Goal: Find contact information: Find contact information

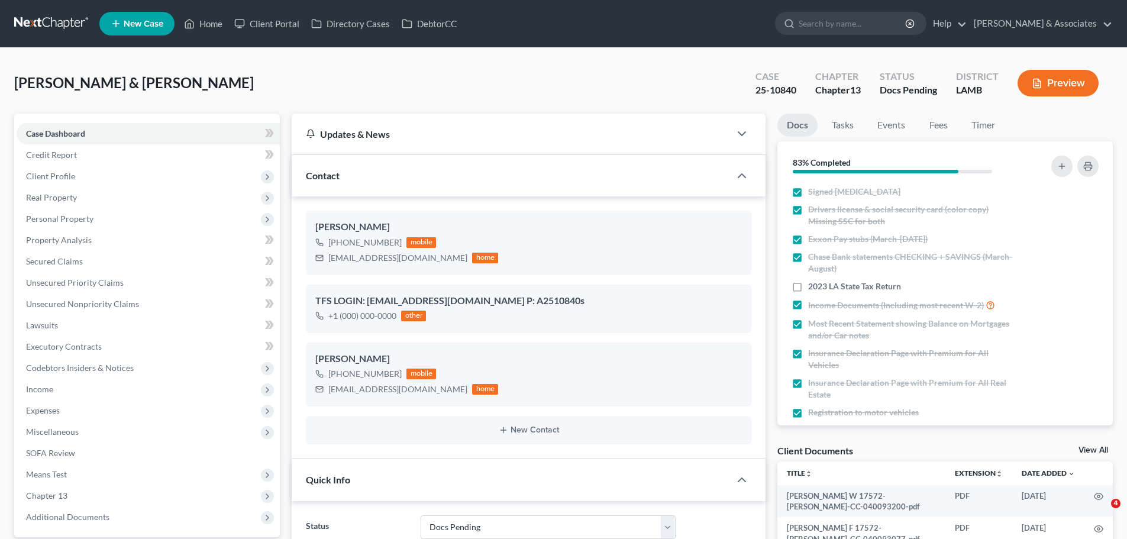
select select "6"
click at [212, 20] on link "Home" at bounding box center [203, 23] width 50 height 21
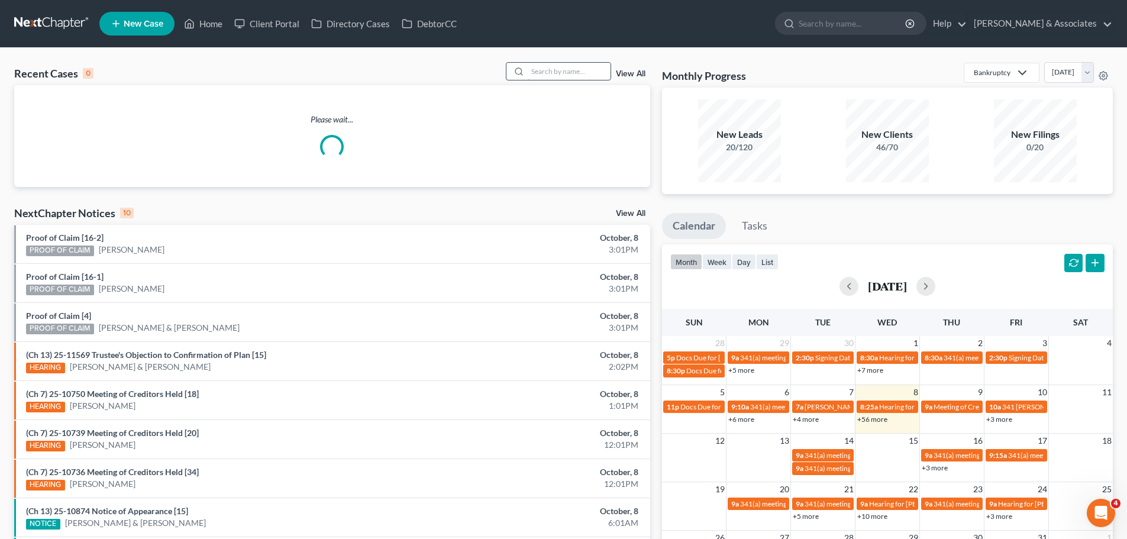
paste input "[PERSON_NAME]"
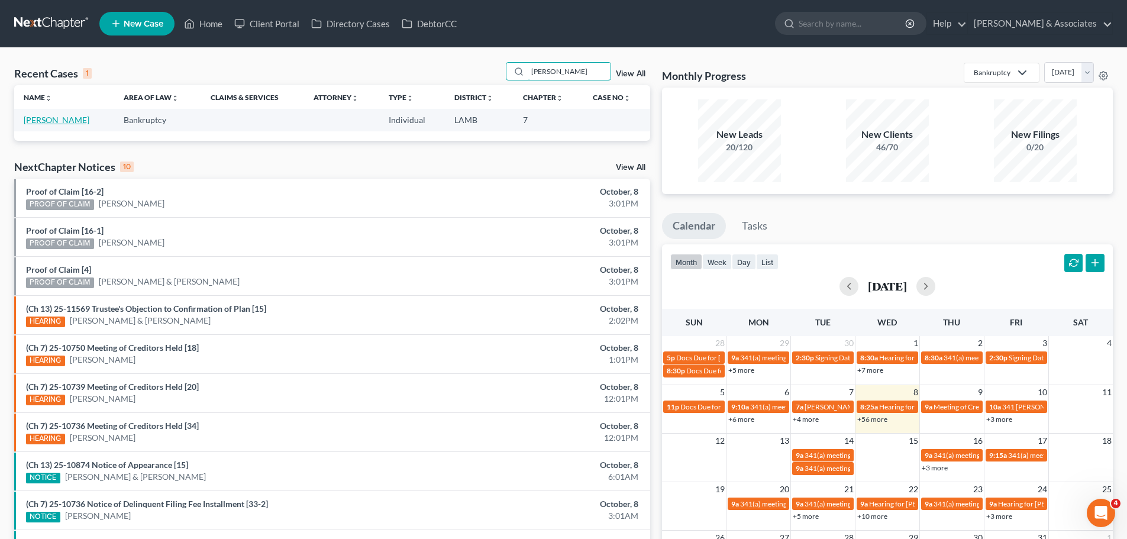
type input "[PERSON_NAME]"
click at [53, 123] on link "[PERSON_NAME]" at bounding box center [57, 120] width 66 height 10
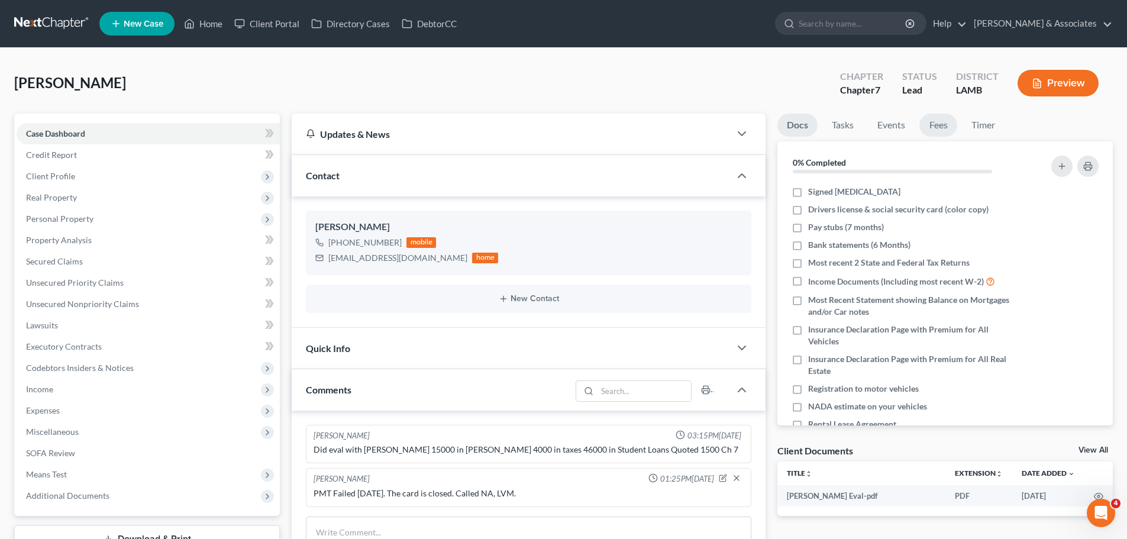
click at [938, 125] on link "Fees" at bounding box center [938, 125] width 38 height 23
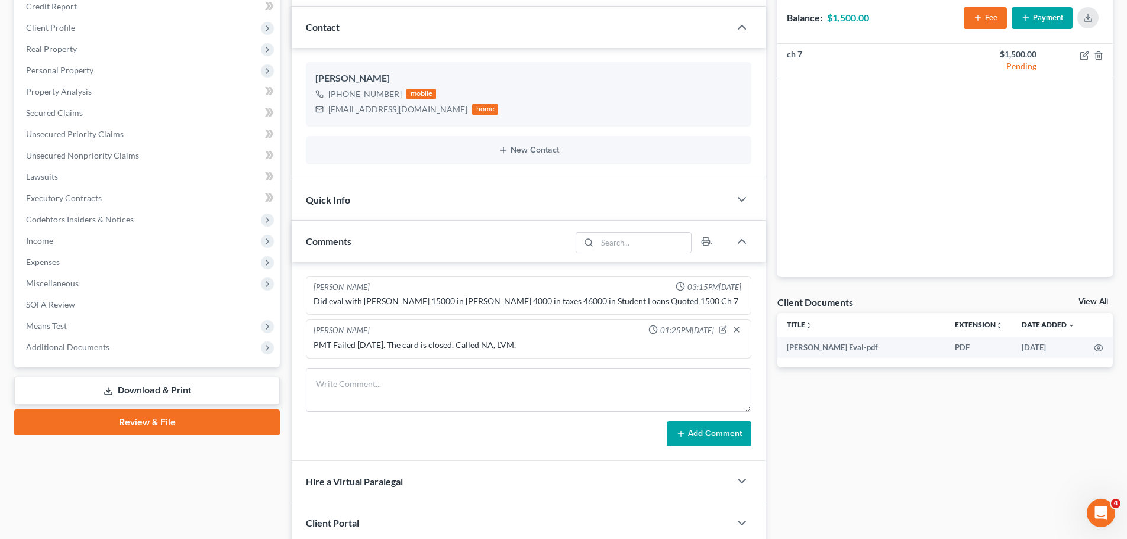
scroll to position [177, 0]
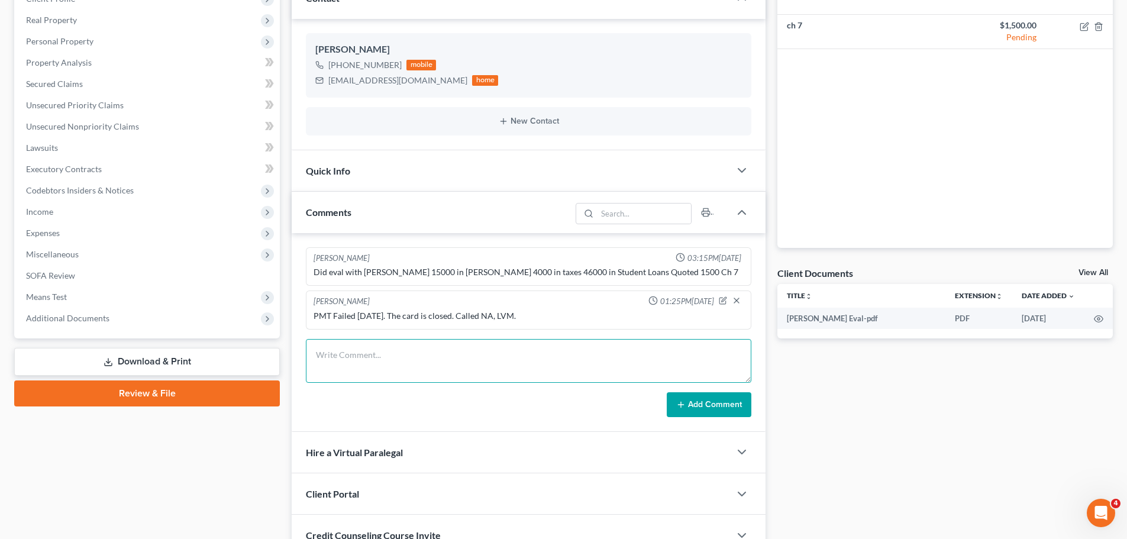
click at [474, 345] on textarea at bounding box center [528, 361] width 445 height 44
type textarea "Called again to FoUp with the closed card and failed pmt. NA, LVM"
click at [689, 401] on button "Add Comment" at bounding box center [709, 404] width 85 height 25
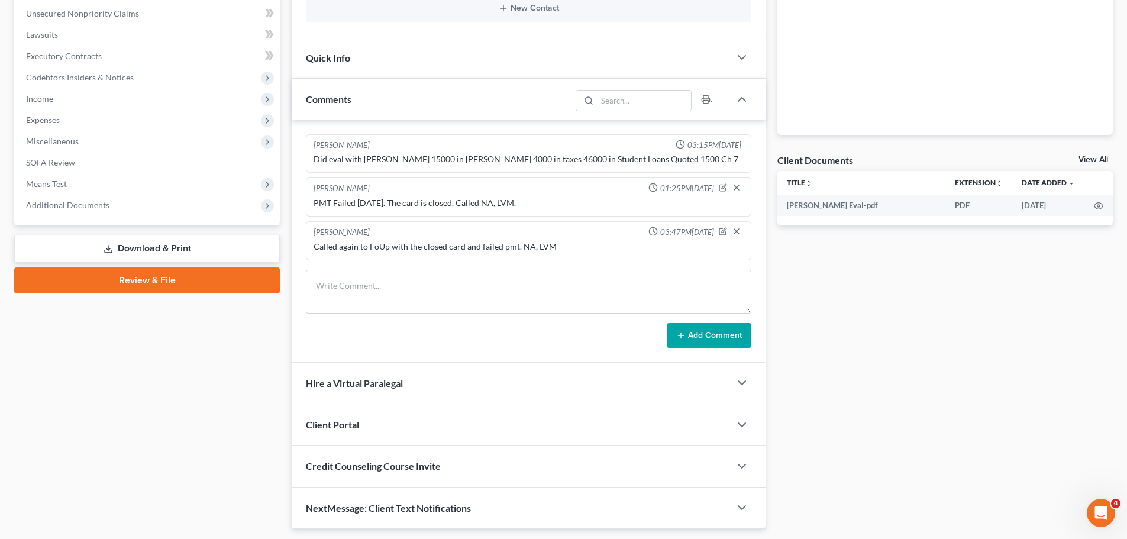
scroll to position [296, 0]
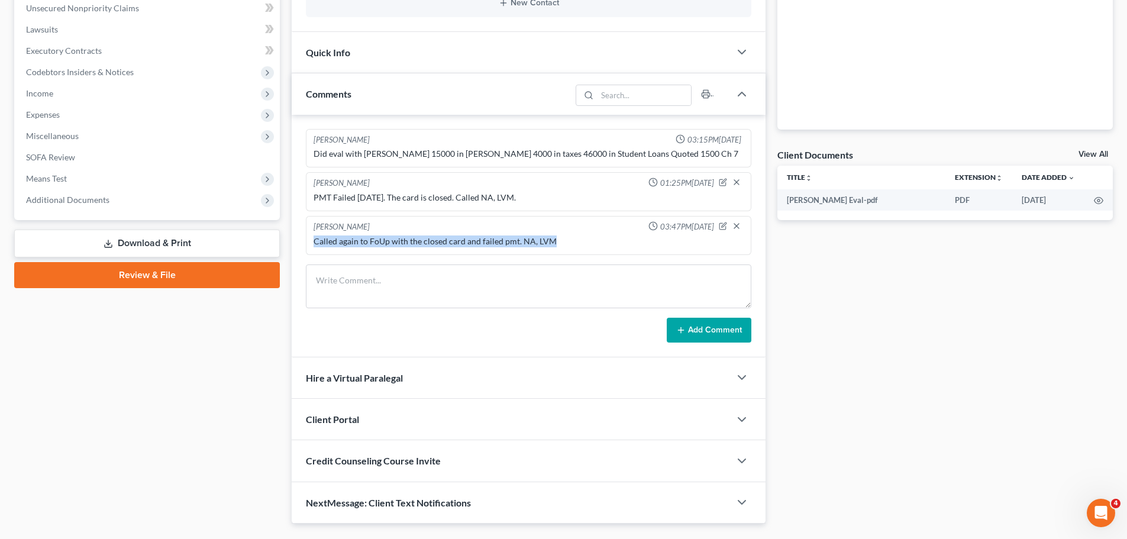
drag, startPoint x: 583, startPoint y: 243, endPoint x: 312, endPoint y: 238, distance: 271.0
click at [312, 238] on div "Called again to FoUp with the closed card and failed pmt. NA, LVM" at bounding box center [528, 241] width 435 height 17
copy div "Called again to FoUp with the closed card and failed pmt. NA, LVM"
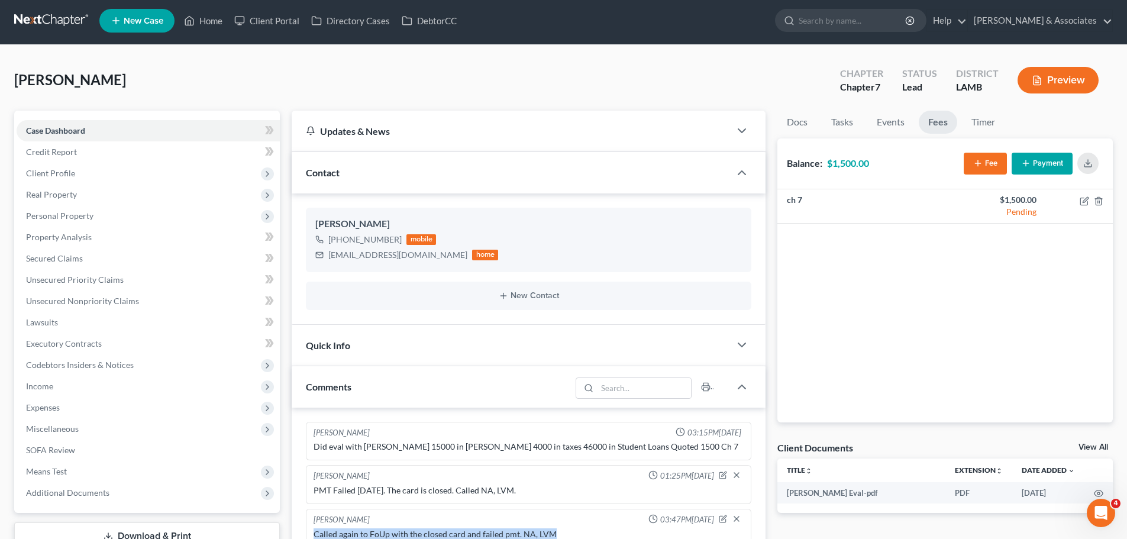
scroll to position [0, 0]
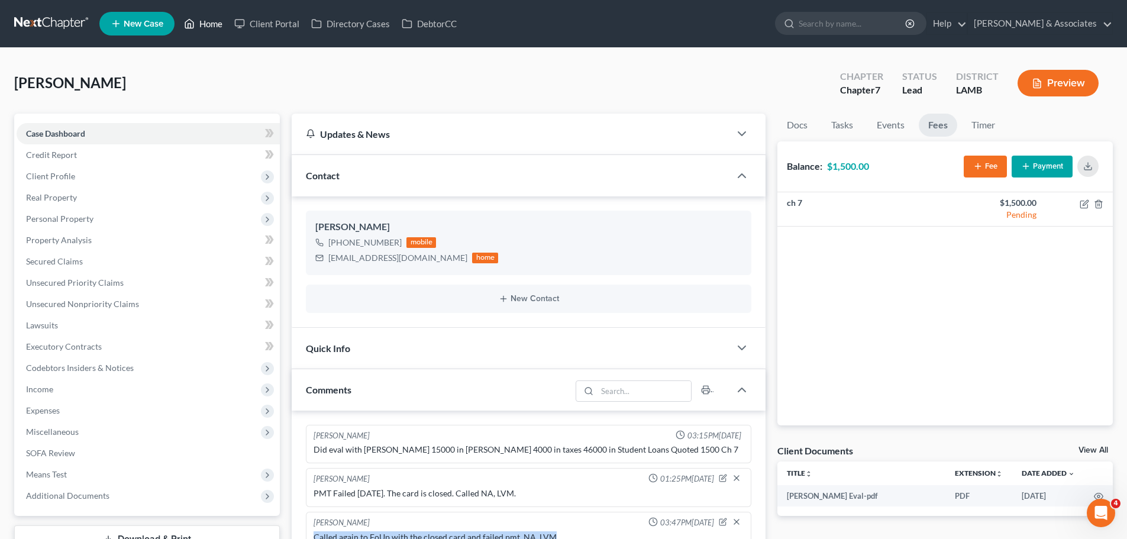
click at [205, 27] on link "Home" at bounding box center [203, 23] width 50 height 21
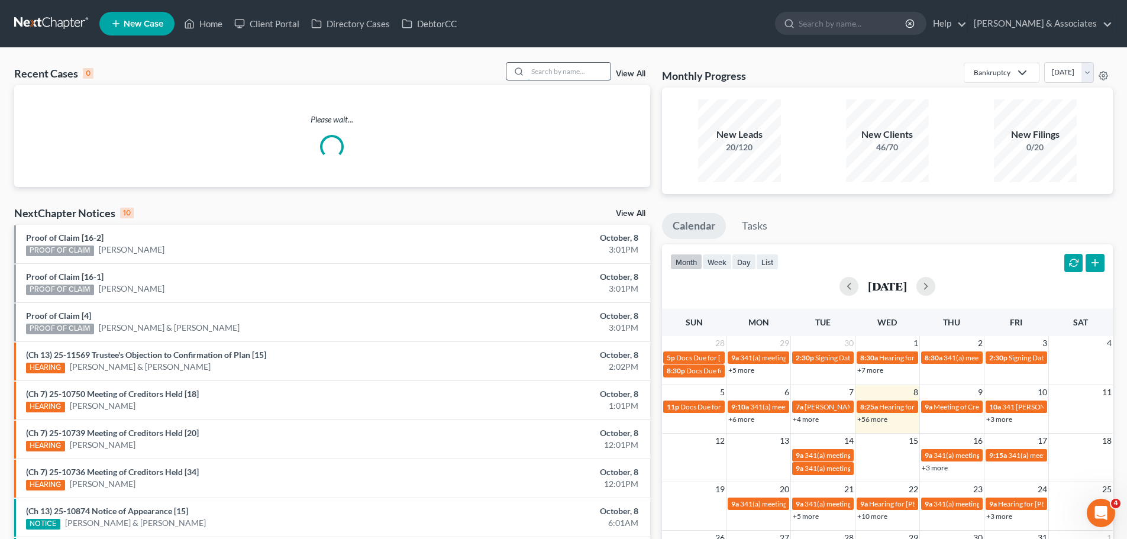
click at [556, 76] on input "search" at bounding box center [569, 71] width 83 height 17
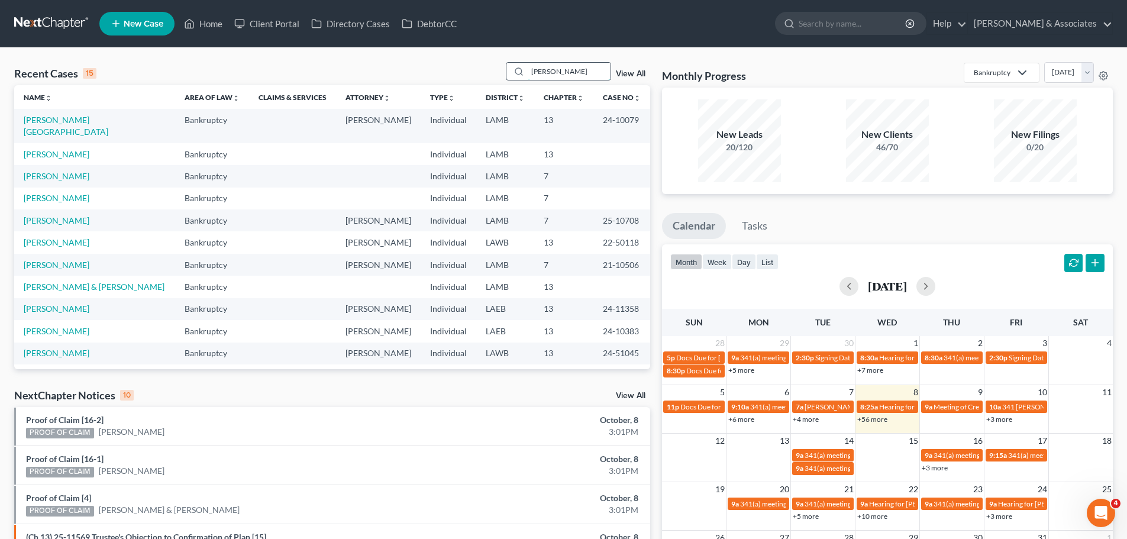
click at [560, 74] on input "[PERSON_NAME]" at bounding box center [569, 71] width 83 height 17
type input "s"
type input "[PERSON_NAME]"
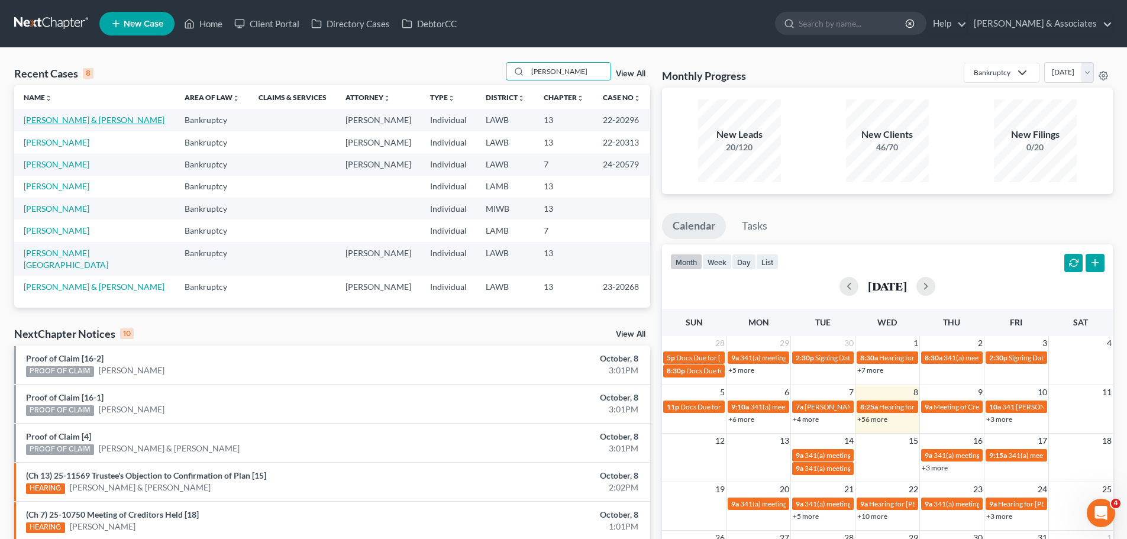
click at [46, 120] on link "[PERSON_NAME] & [PERSON_NAME]" at bounding box center [94, 120] width 141 height 10
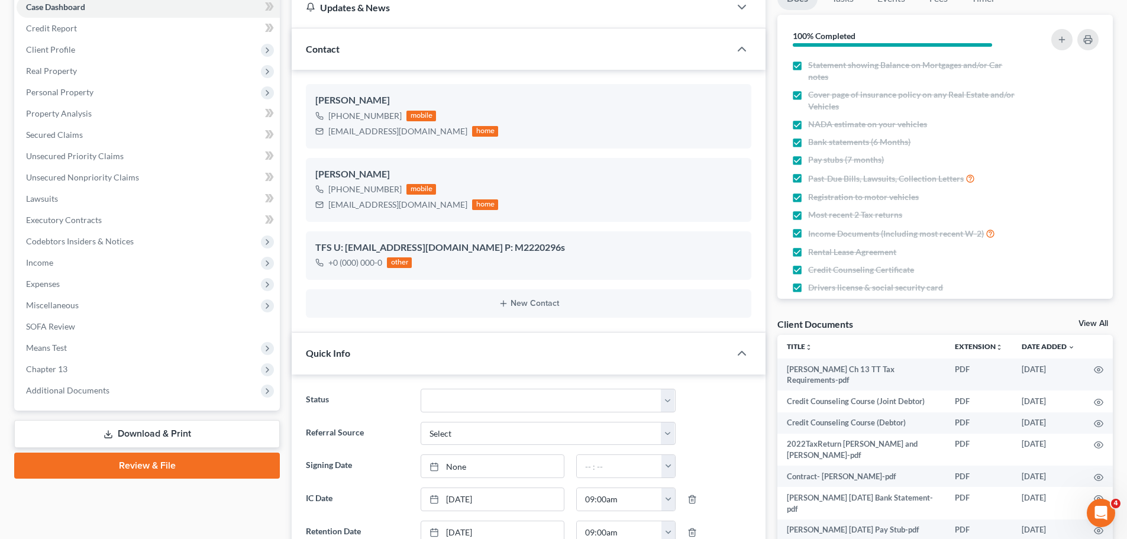
scroll to position [118, 0]
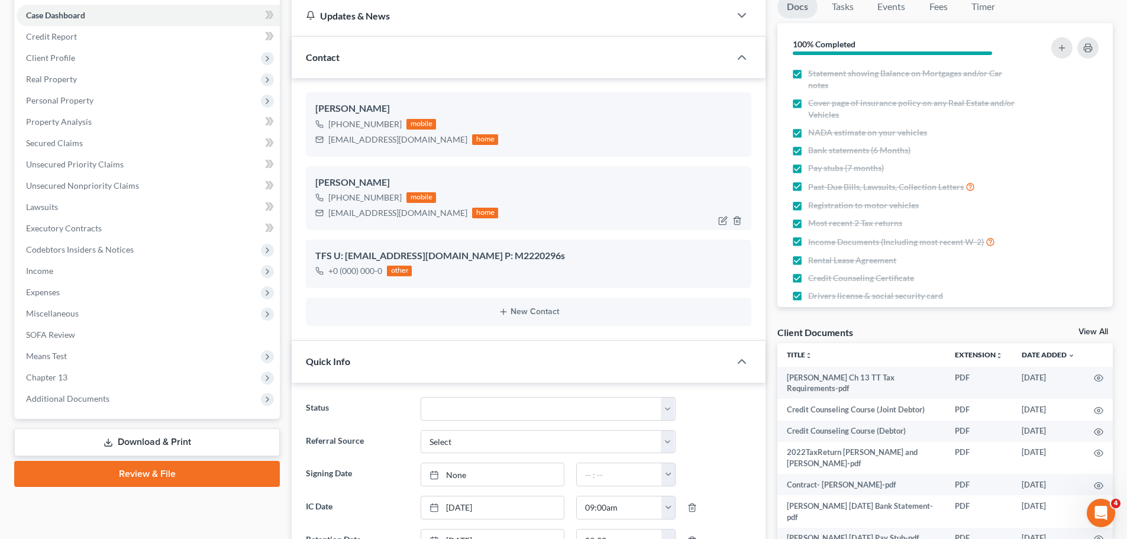
drag, startPoint x: 397, startPoint y: 199, endPoint x: 340, endPoint y: 193, distance: 57.1
click at [340, 193] on div "[PHONE_NUMBER]" at bounding box center [364, 198] width 73 height 12
copy div "[PHONE_NUMBER]"
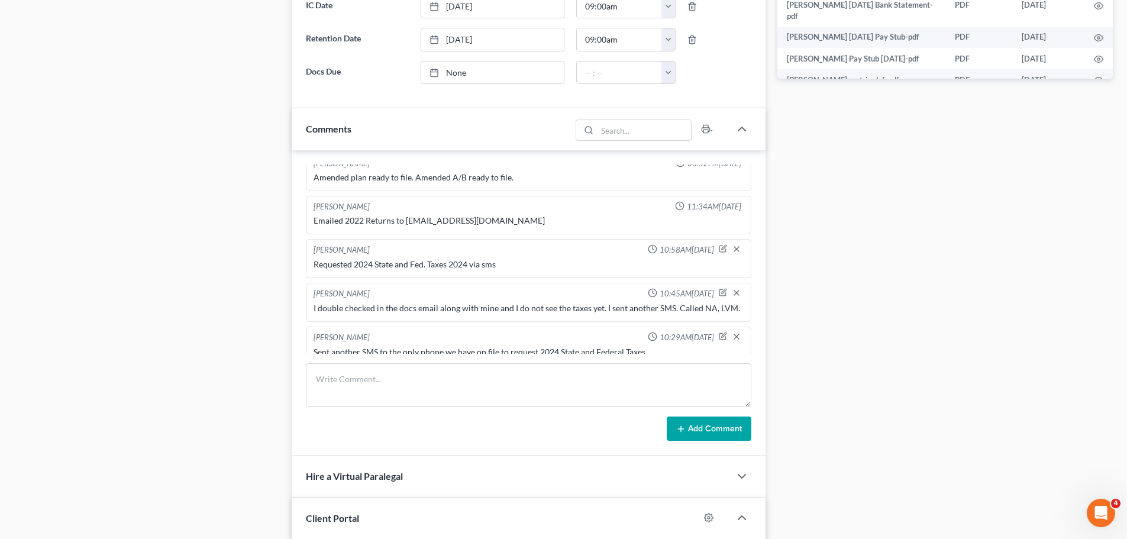
scroll to position [769, 0]
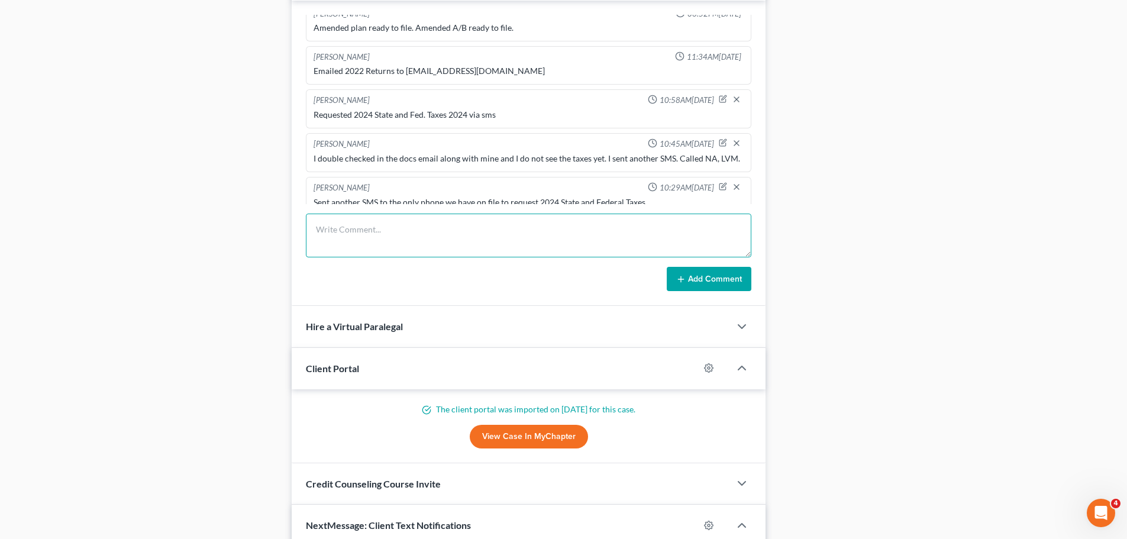
click at [379, 238] on textarea at bounding box center [528, 236] width 445 height 44
paste textarea "Good Morning [PERSON_NAME], this is [PERSON_NAME] with [PERSON_NAME] and Associ…"
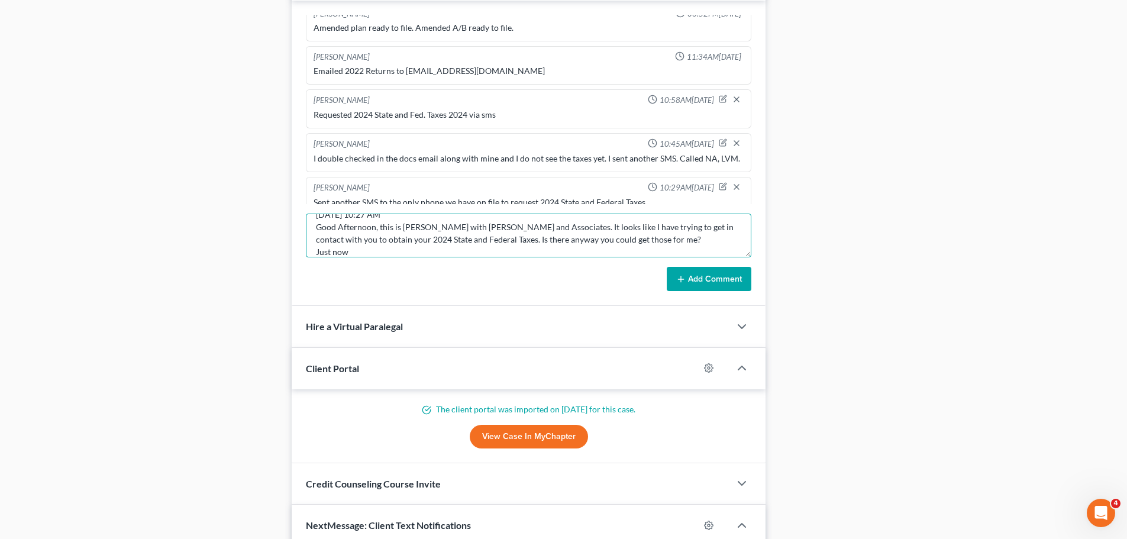
scroll to position [151, 0]
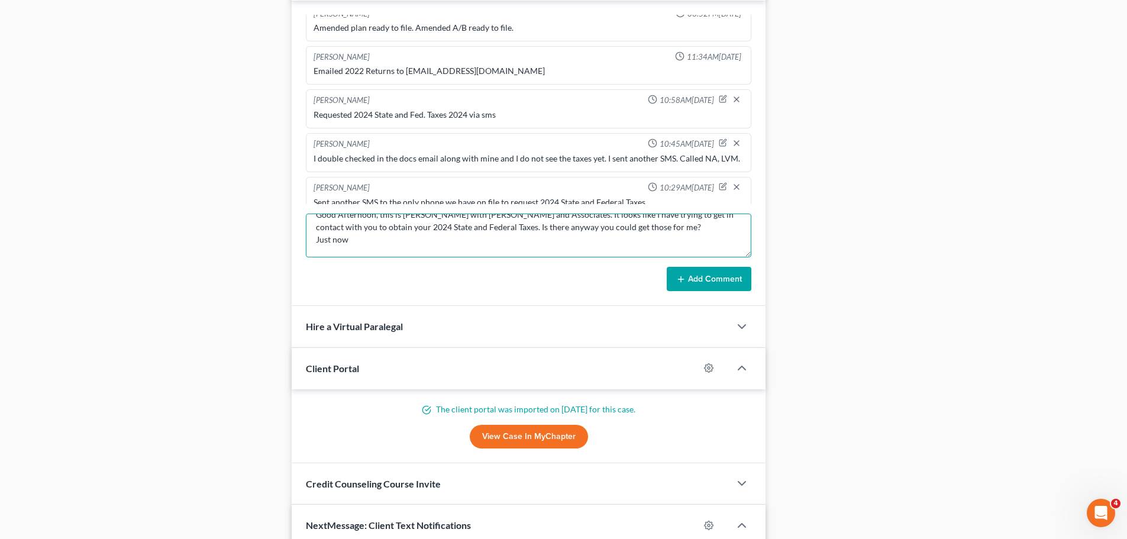
type textarea "Good Morning [PERSON_NAME], this is [PERSON_NAME] with [PERSON_NAME] and Associ…"
click at [724, 278] on button "Add Comment" at bounding box center [709, 279] width 85 height 25
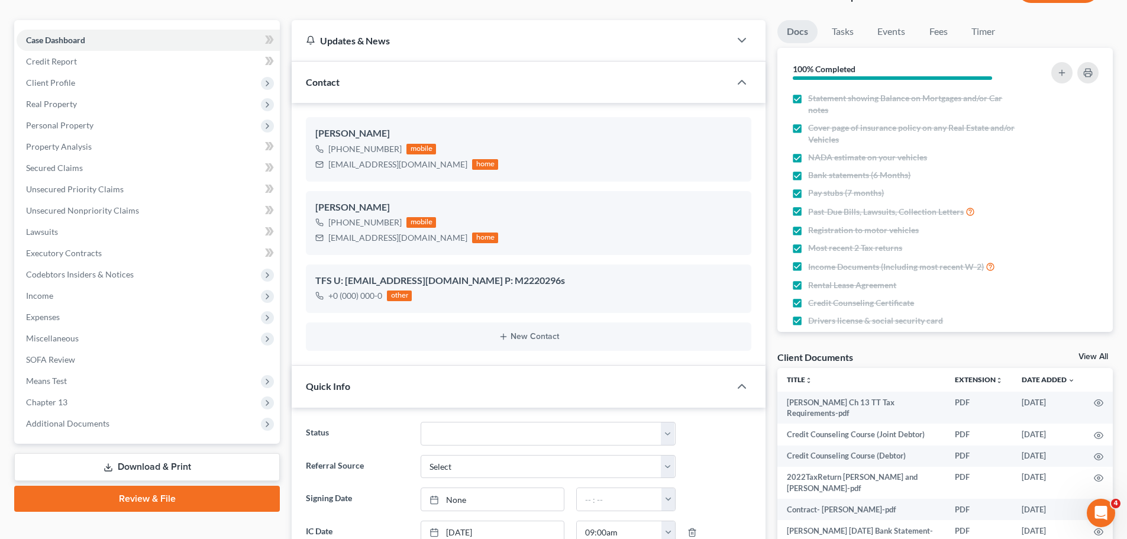
scroll to position [59, 0]
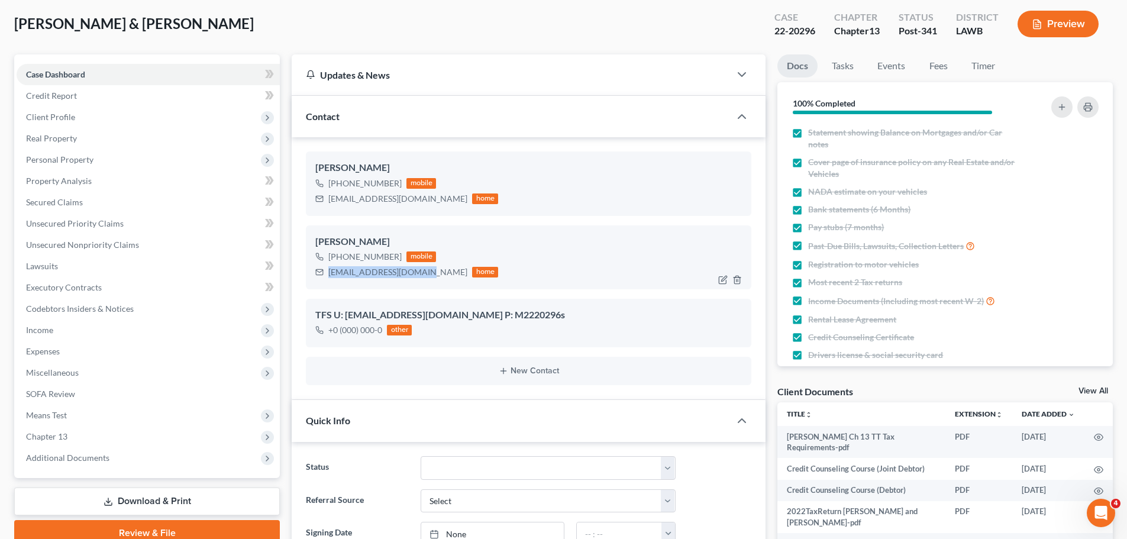
drag, startPoint x: 328, startPoint y: 271, endPoint x: 421, endPoint y: 279, distance: 93.2
click at [421, 279] on div "[EMAIL_ADDRESS][DOMAIN_NAME] home" at bounding box center [406, 271] width 183 height 15
copy div "[EMAIL_ADDRESS][DOMAIN_NAME]"
click at [505, 238] on div "[PERSON_NAME]" at bounding box center [528, 242] width 427 height 14
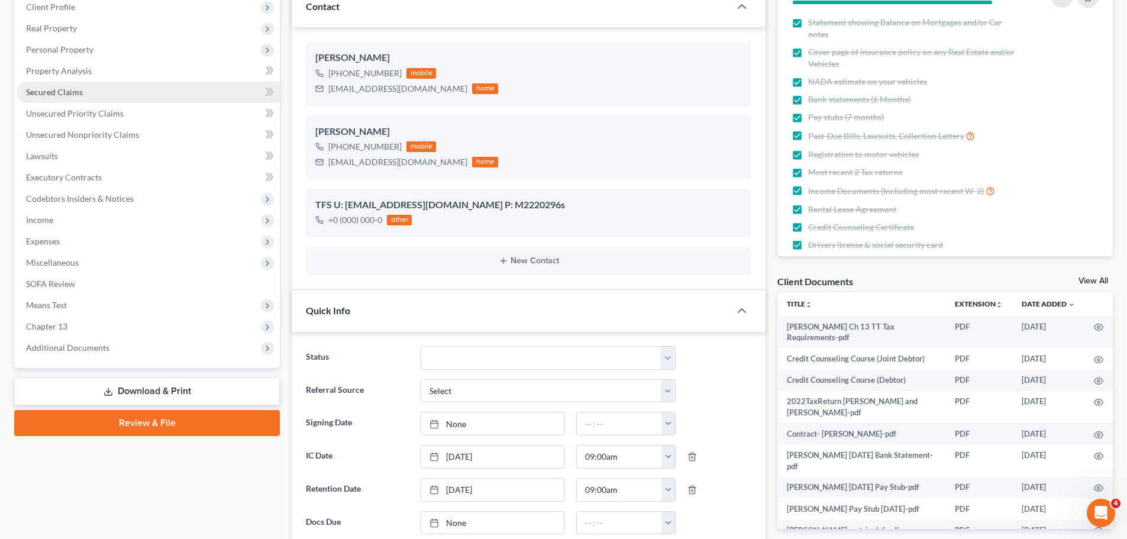
scroll to position [0, 0]
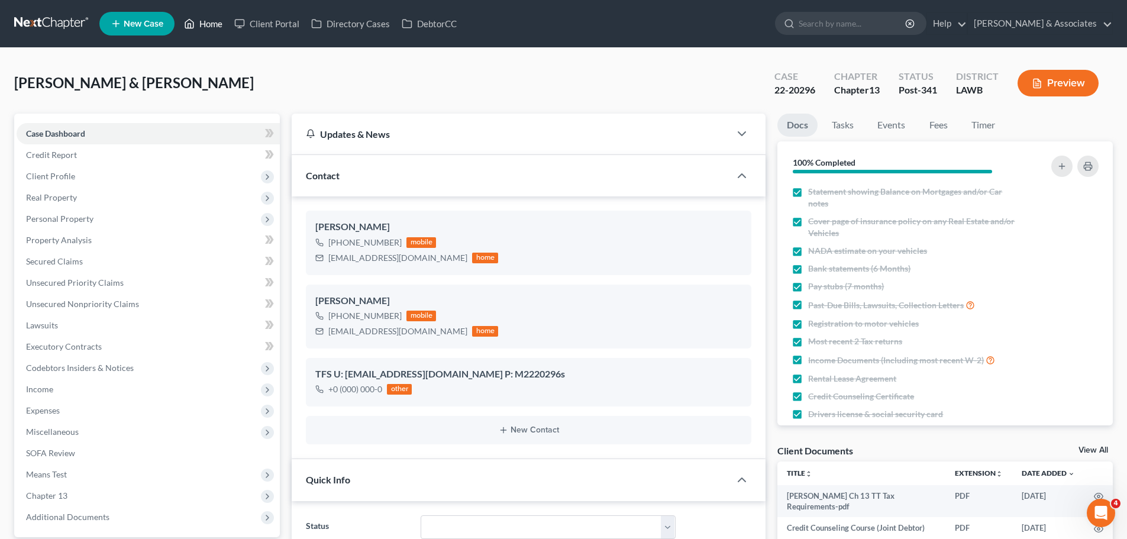
click at [206, 18] on link "Home" at bounding box center [203, 23] width 50 height 21
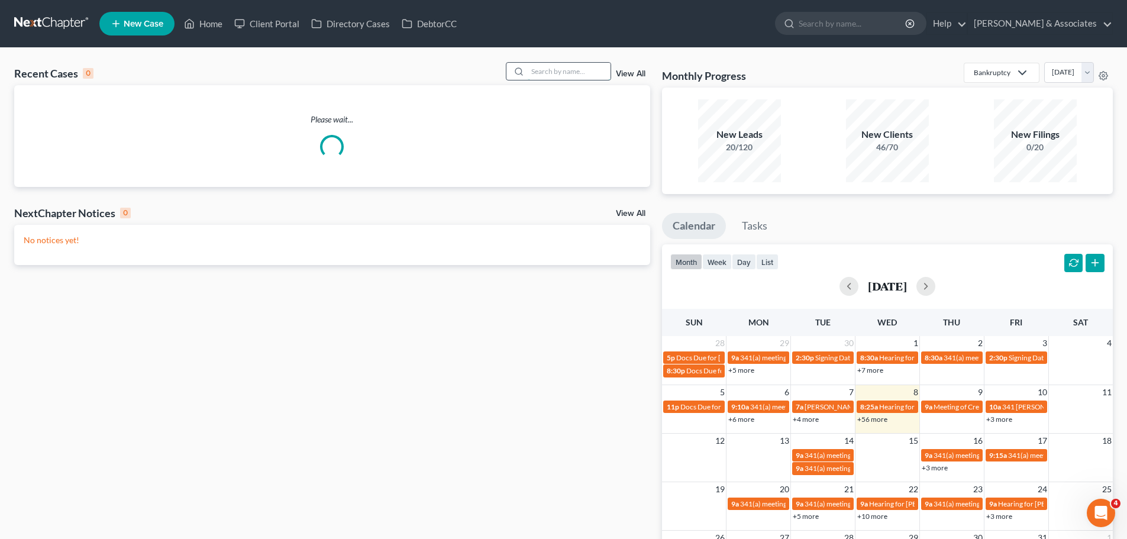
click at [547, 72] on input "search" at bounding box center [569, 71] width 83 height 17
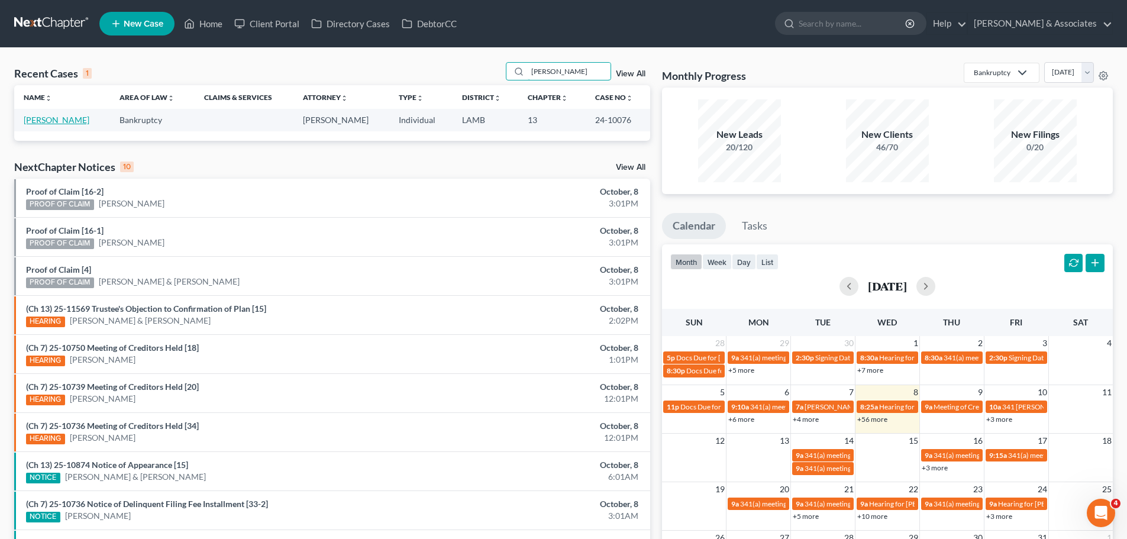
type input "[PERSON_NAME]"
click at [63, 121] on link "[PERSON_NAME]" at bounding box center [57, 120] width 66 height 10
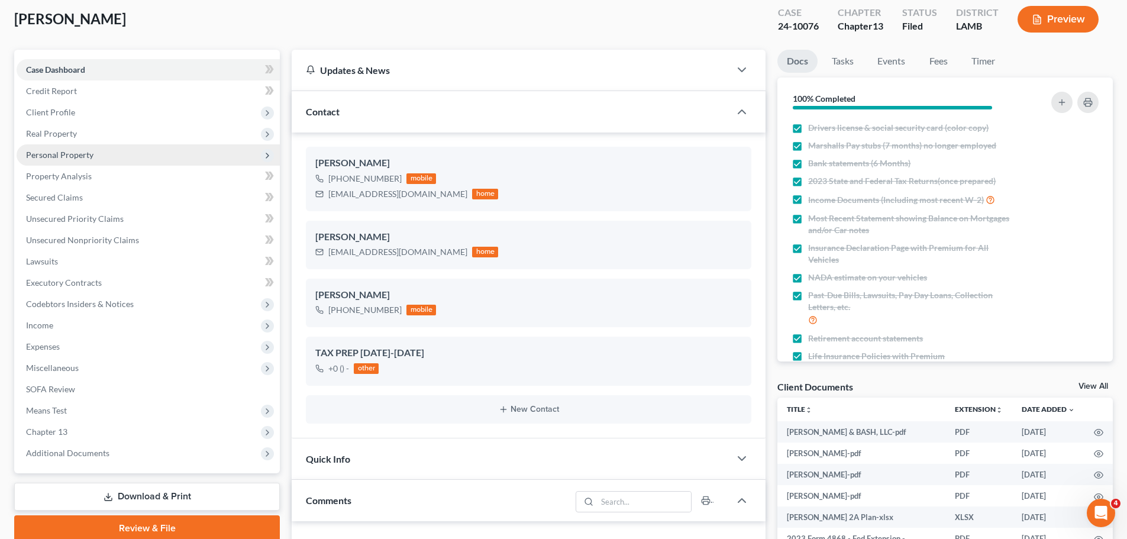
scroll to position [59, 0]
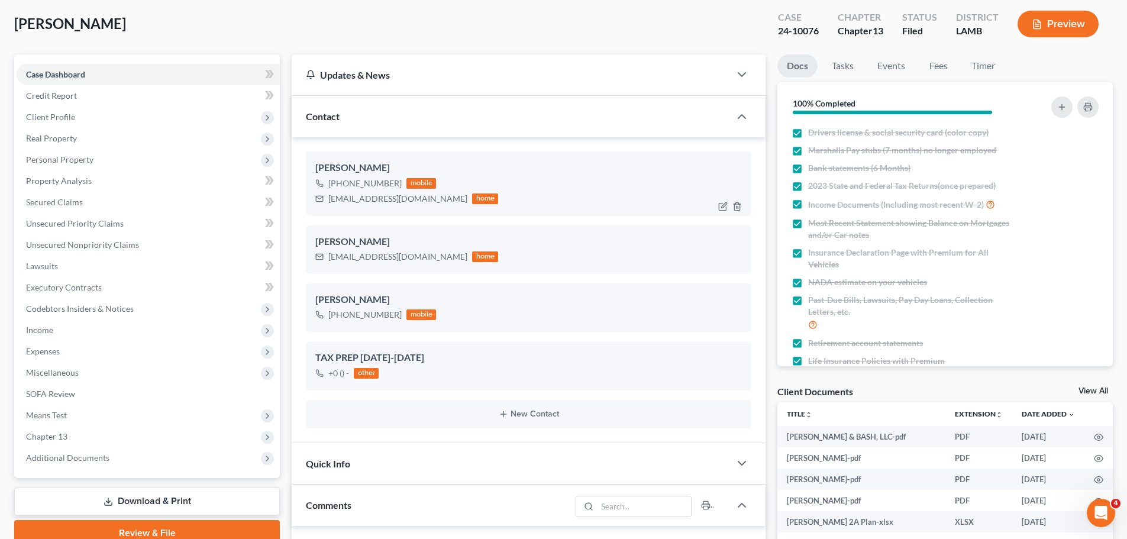
drag, startPoint x: 337, startPoint y: 184, endPoint x: 398, endPoint y: 188, distance: 60.5
click at [398, 188] on div "[PHONE_NUMBER] mobile" at bounding box center [406, 183] width 183 height 15
copy div "[PHONE_NUMBER]"
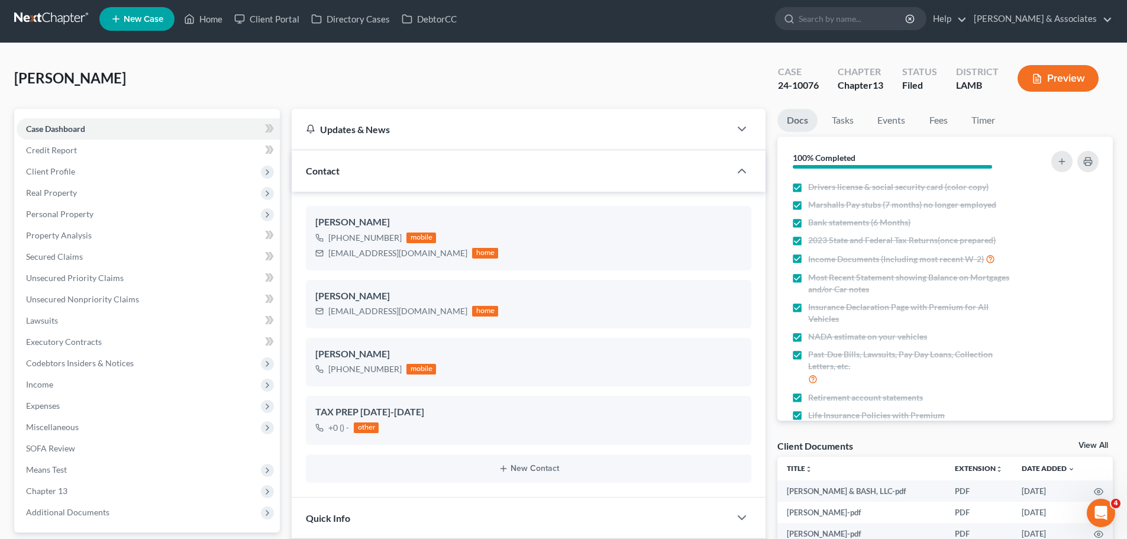
scroll to position [0, 0]
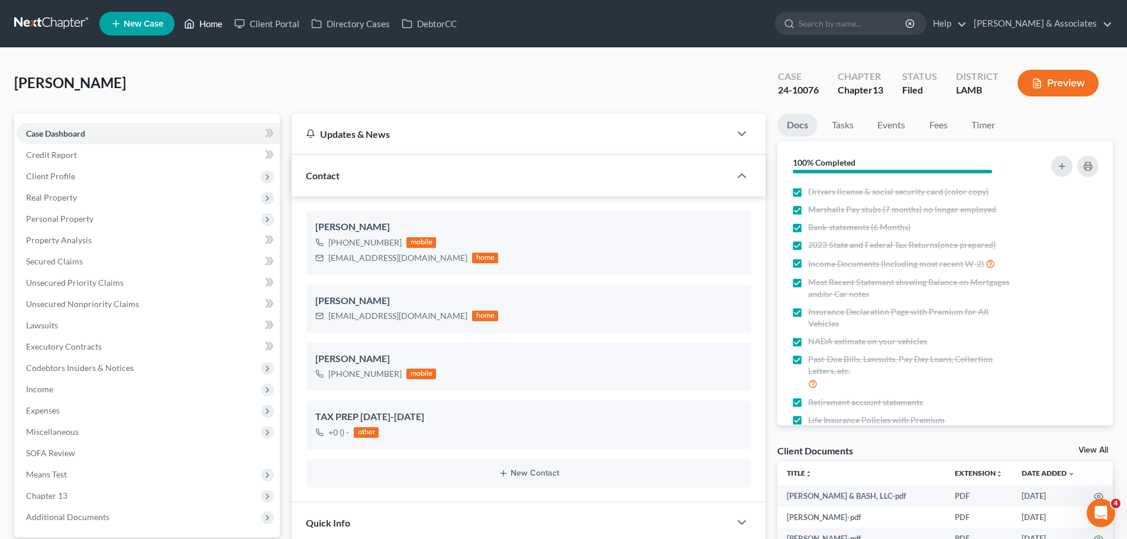
click at [208, 22] on link "Home" at bounding box center [203, 23] width 50 height 21
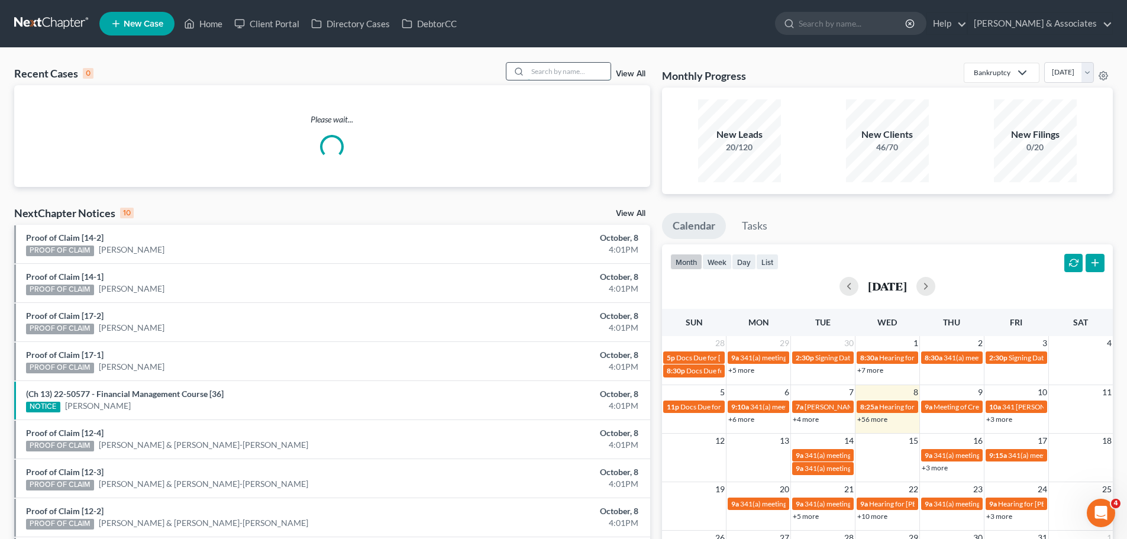
click at [551, 70] on input "search" at bounding box center [569, 71] width 83 height 17
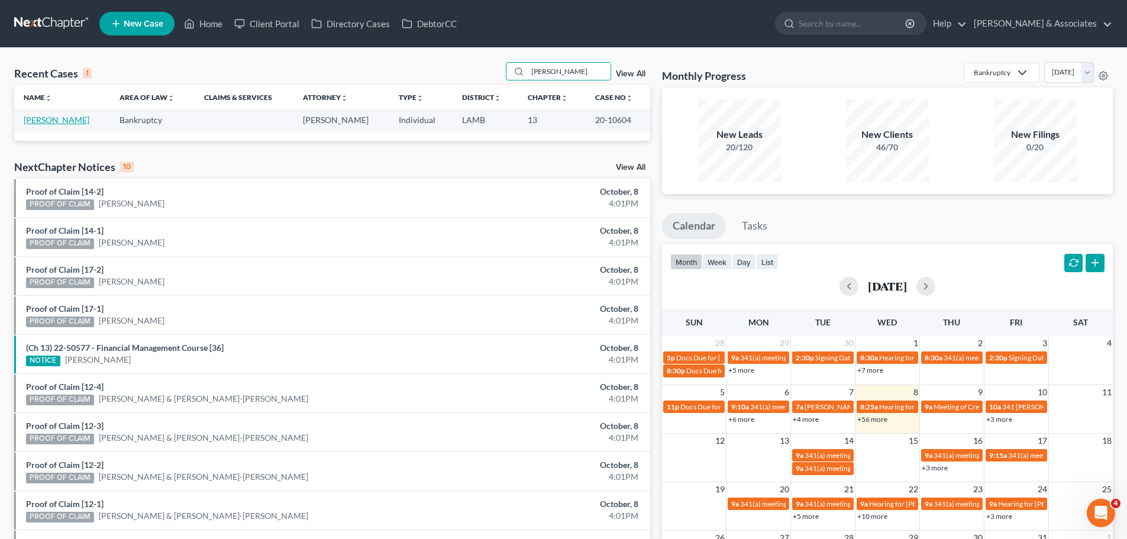
type input "[PERSON_NAME]"
click at [57, 120] on link "[PERSON_NAME]" at bounding box center [57, 120] width 66 height 10
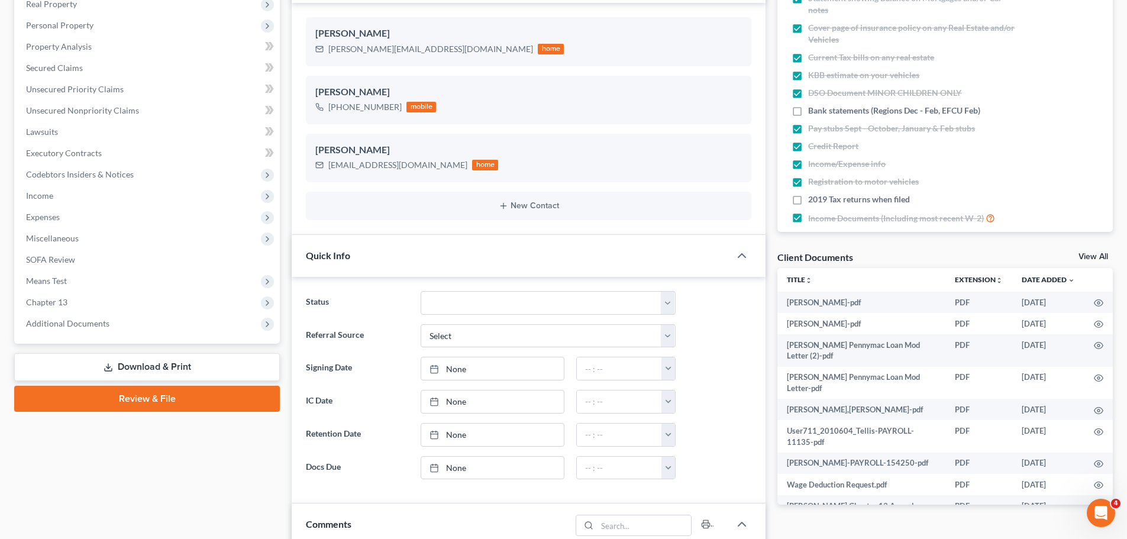
scroll to position [177, 0]
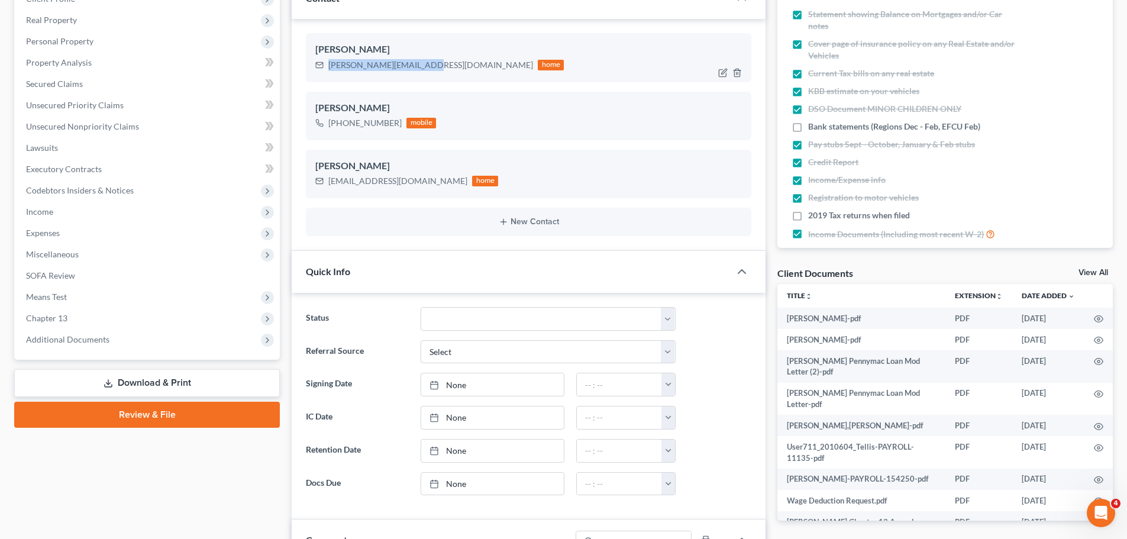
drag, startPoint x: 328, startPoint y: 66, endPoint x: 418, endPoint y: 71, distance: 90.0
click at [418, 71] on div "[PERSON_NAME][EMAIL_ADDRESS][DOMAIN_NAME] home" at bounding box center [439, 64] width 248 height 15
copy div "[PERSON_NAME][EMAIL_ADDRESS][DOMAIN_NAME]"
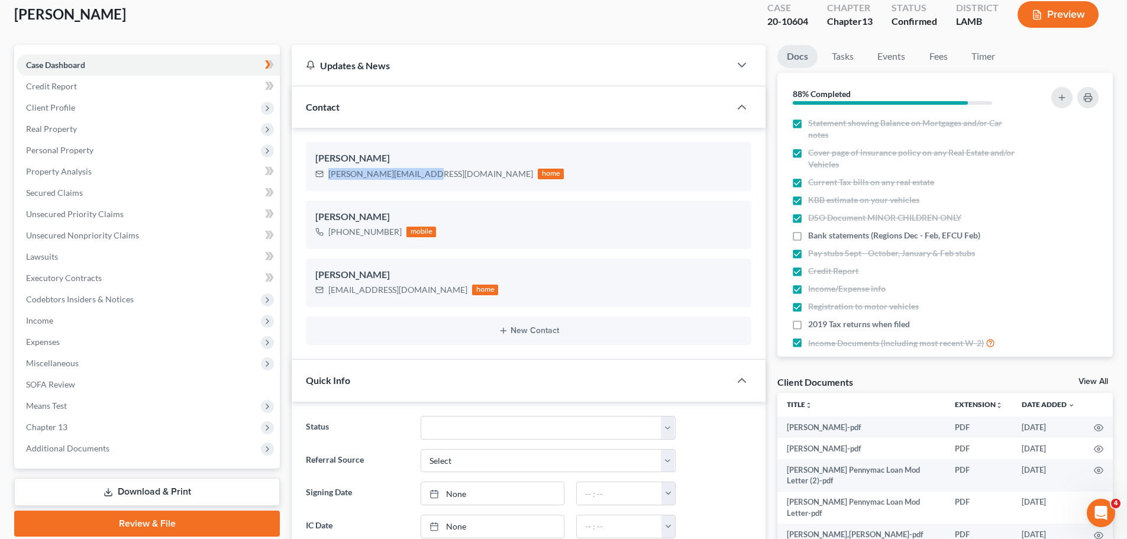
scroll to position [0, 0]
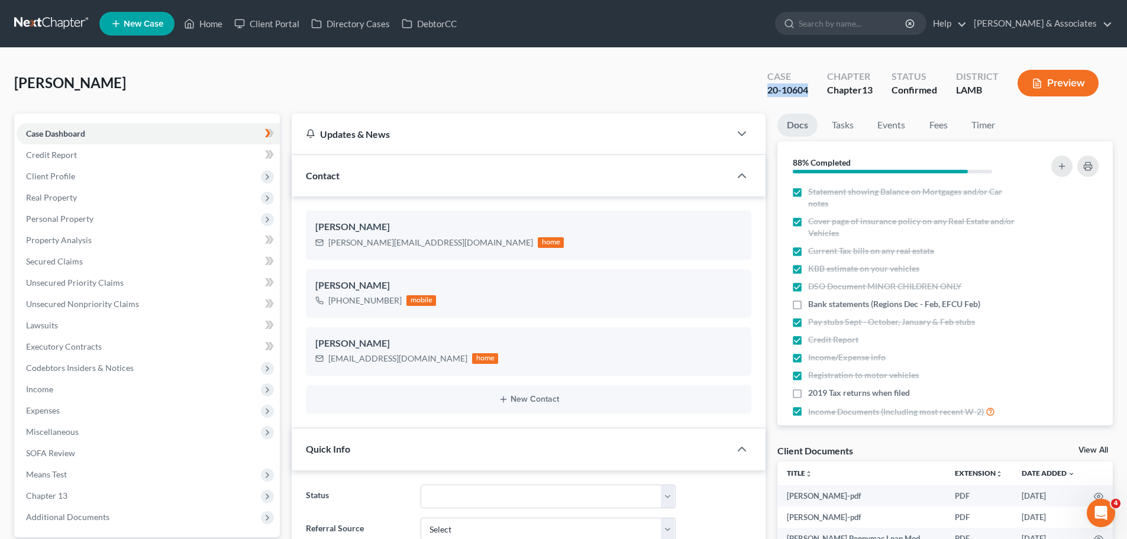
drag, startPoint x: 767, startPoint y: 92, endPoint x: 809, endPoint y: 96, distance: 42.3
click at [809, 96] on div "Case 20-10604" at bounding box center [788, 84] width 60 height 35
copy div "20-10604"
click at [199, 23] on link "Home" at bounding box center [203, 23] width 50 height 21
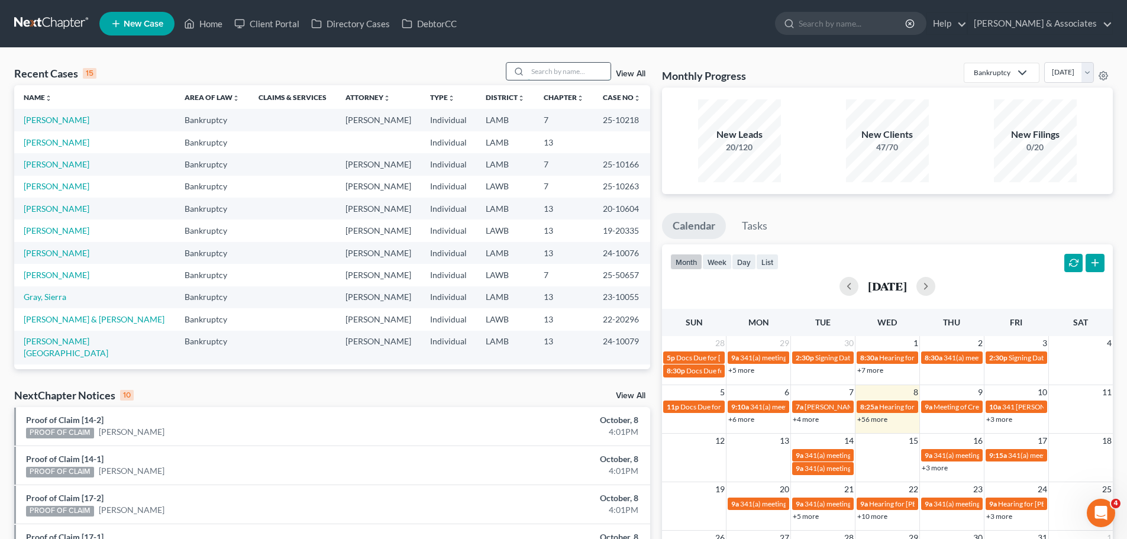
click at [545, 70] on input "search" at bounding box center [569, 71] width 83 height 17
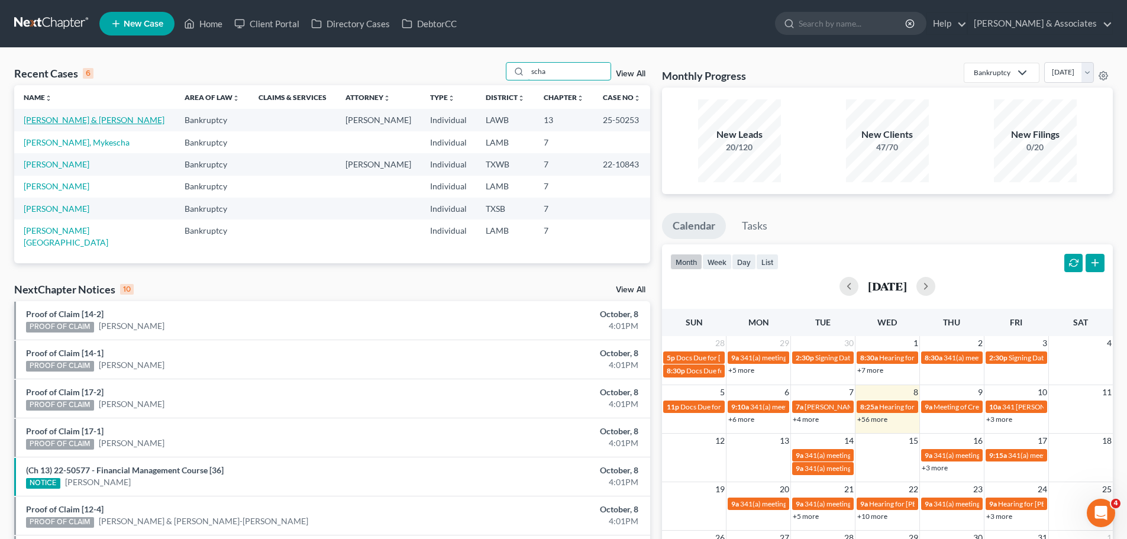
type input "scha"
click at [109, 119] on link "[PERSON_NAME] & [PERSON_NAME]" at bounding box center [94, 120] width 141 height 10
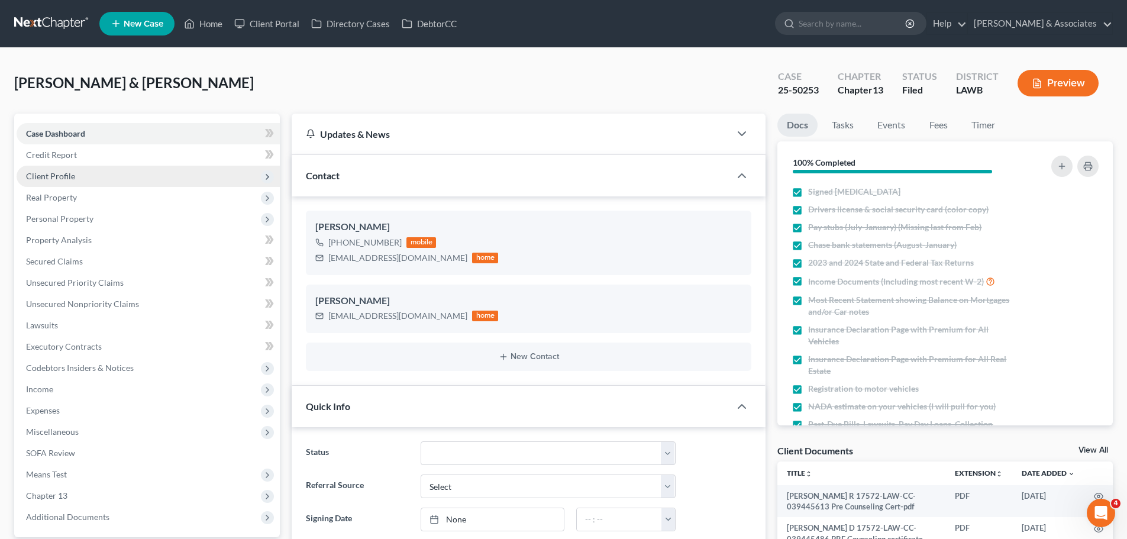
scroll to position [2365, 0]
